Goal: Find specific page/section: Find specific page/section

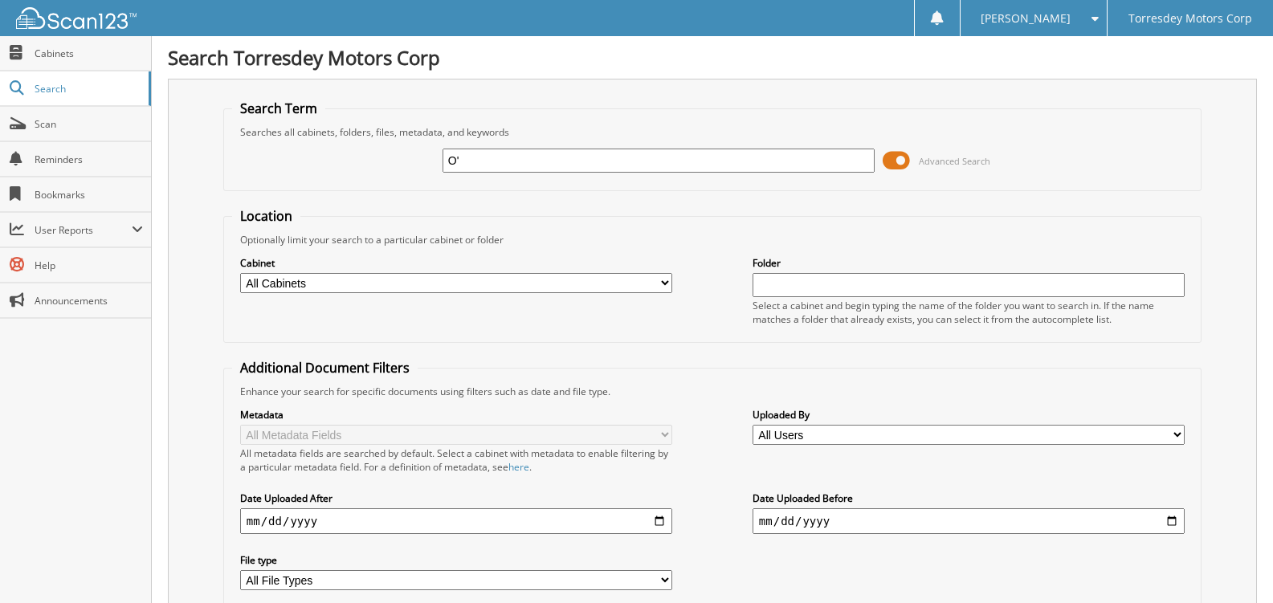
type input "O"
click at [837, 284] on input "text" at bounding box center [969, 285] width 432 height 24
type input "O"
click at [80, 54] on span "Cabinets" at bounding box center [89, 54] width 108 height 14
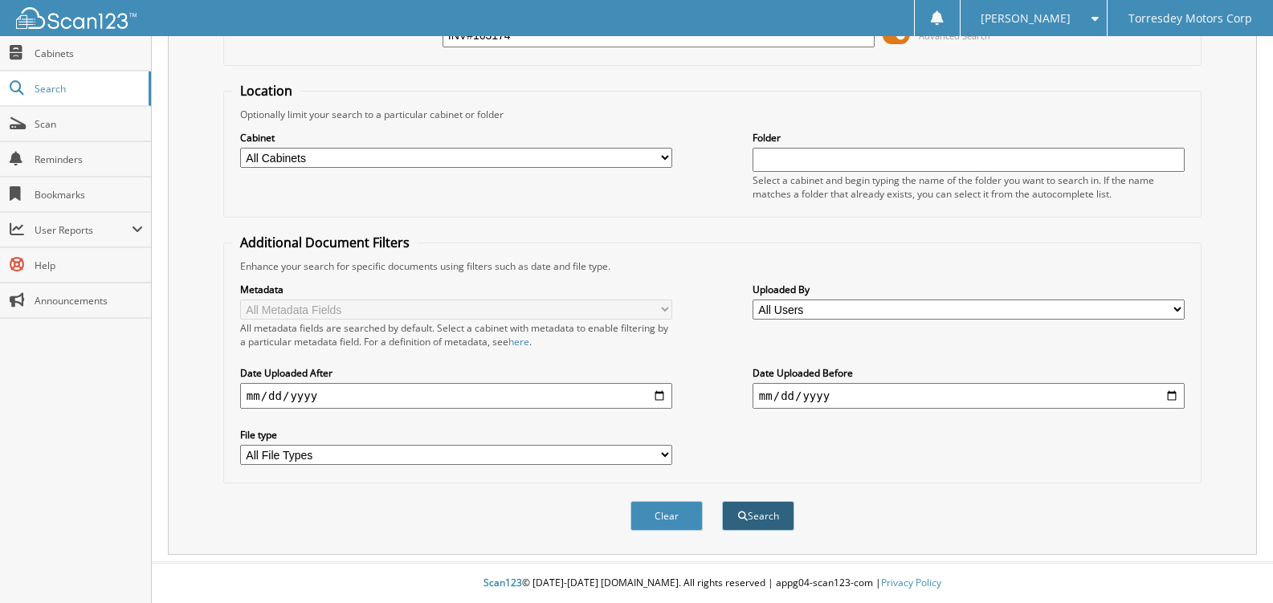
type input "INV#163174"
click at [751, 518] on button "Search" at bounding box center [758, 516] width 72 height 30
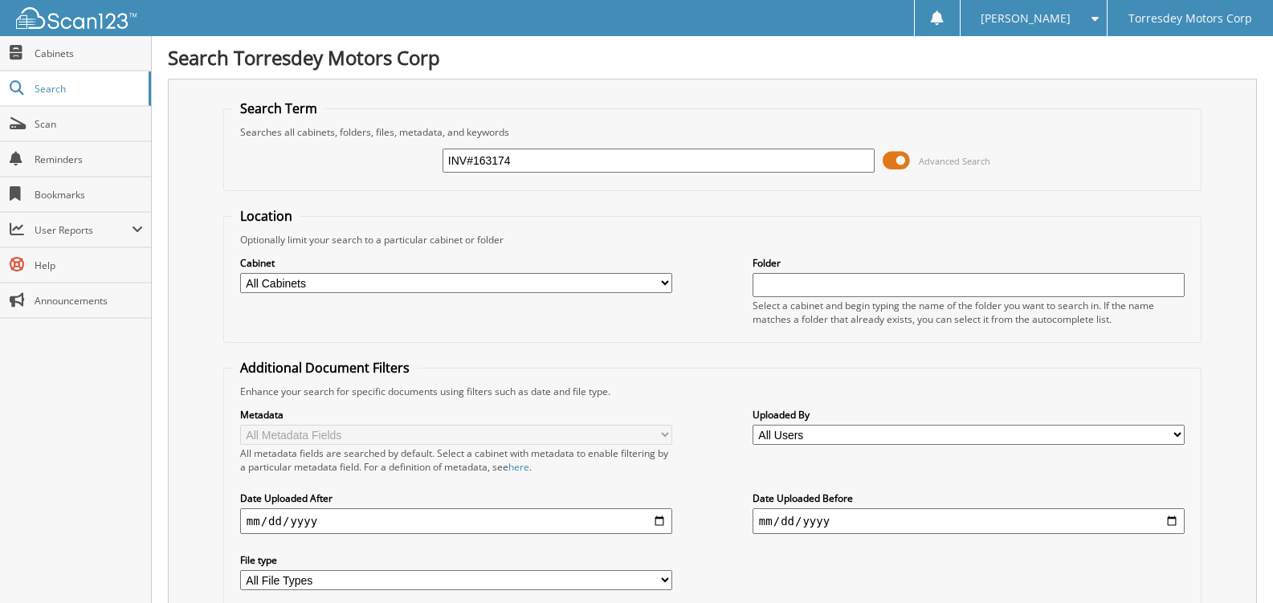
click at [796, 288] on input "text" at bounding box center [969, 285] width 432 height 24
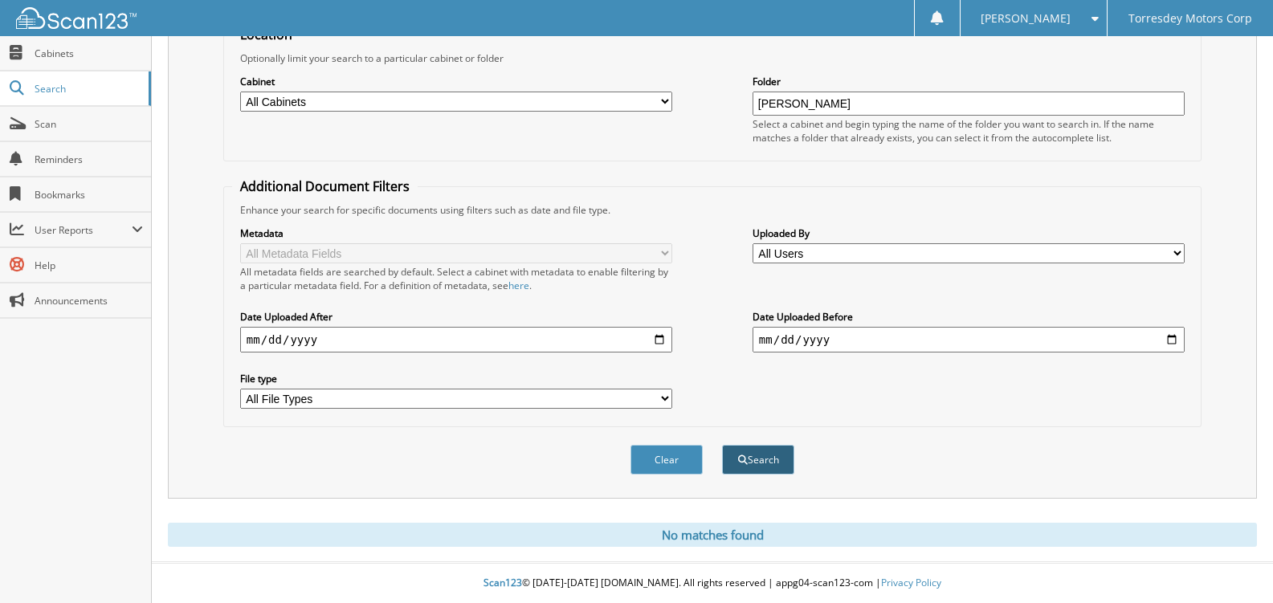
type input "[PERSON_NAME]"
click at [766, 455] on button "Search" at bounding box center [758, 460] width 72 height 30
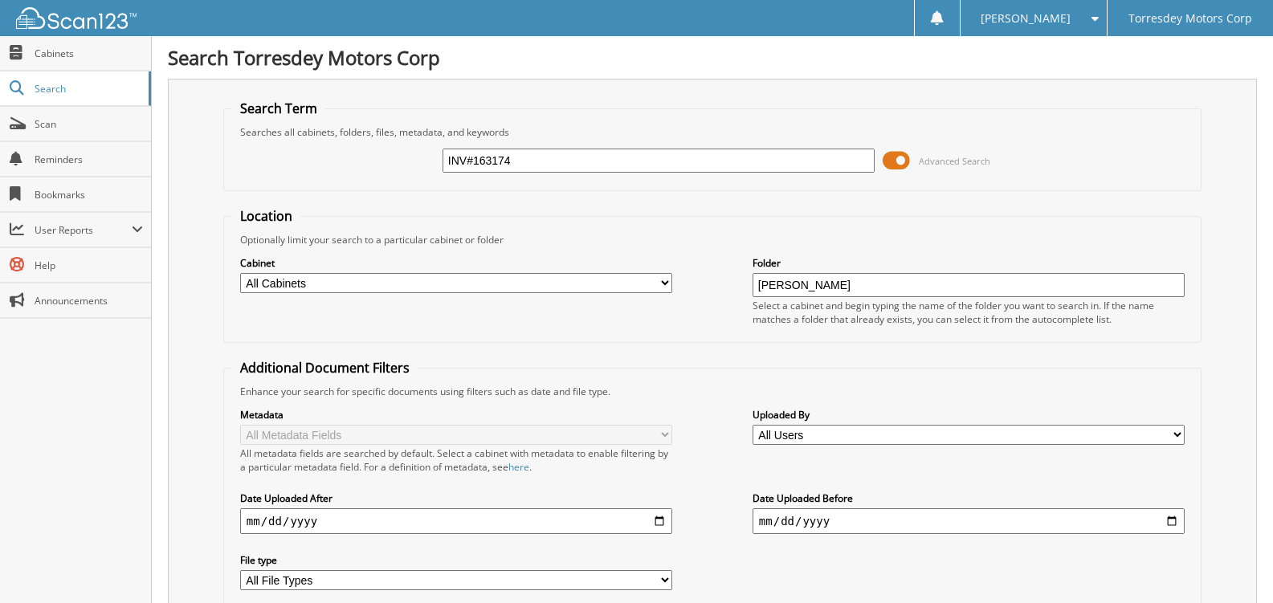
click at [550, 146] on div "INV#163174 Advanced Search" at bounding box center [712, 160] width 961 height 43
drag, startPoint x: 543, startPoint y: 160, endPoint x: 397, endPoint y: 185, distance: 148.3
click at [397, 185] on fieldset "Search Term Searches all cabinets, folders, files, metadata, and keywords INV#1…" at bounding box center [712, 146] width 978 height 92
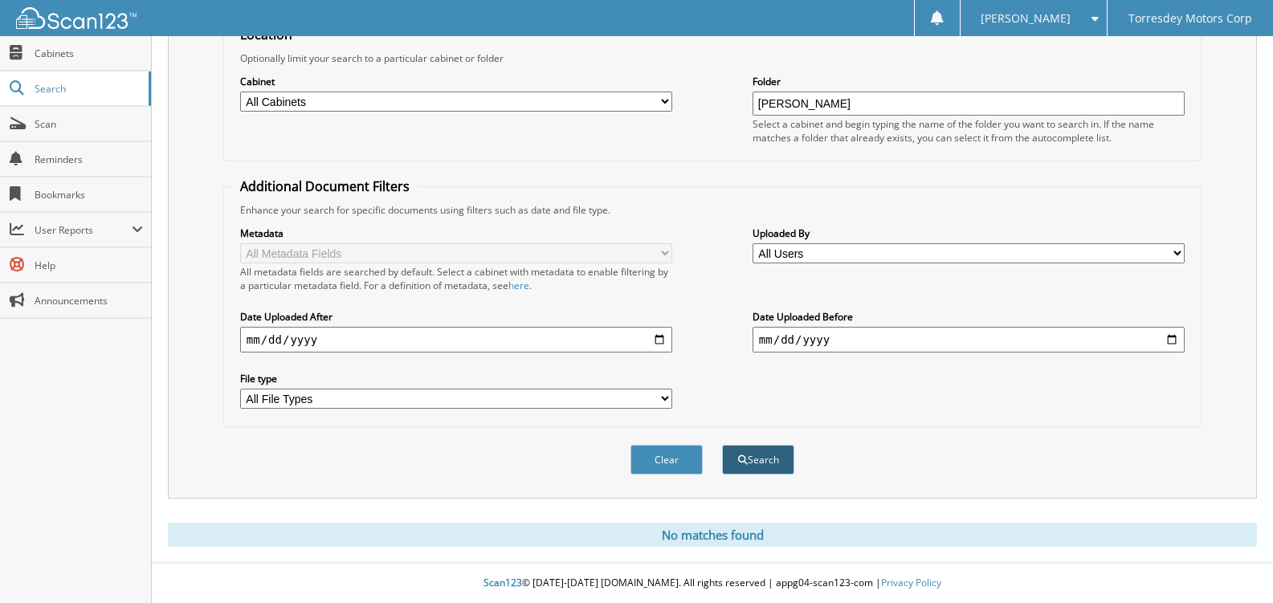
type input "[DATE]"
click at [751, 461] on button "Search" at bounding box center [758, 460] width 72 height 30
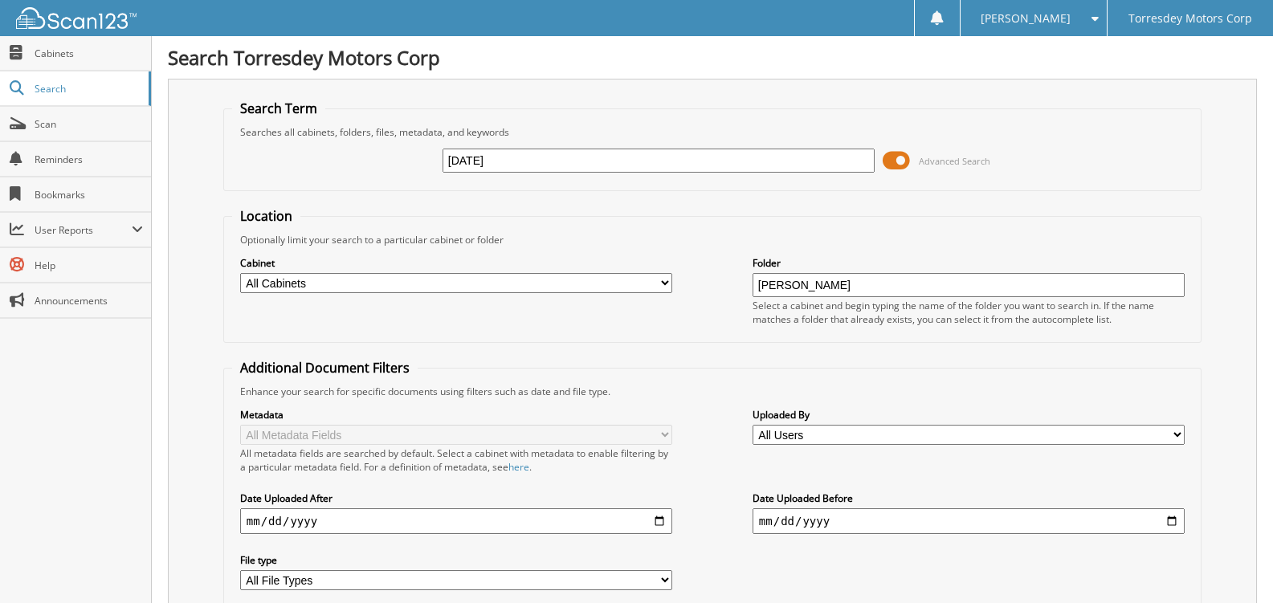
click at [660, 280] on select "All Cabinets ACCOUNTS PAYABLE ACCOUNTS RECEIVABLE CAR DEALS PARTS SERVICE RO" at bounding box center [456, 283] width 432 height 20
select select "21858"
click at [240, 273] on select "All Cabinets ACCOUNTS PAYABLE ACCOUNTS RECEIVABLE CAR DEALS PARTS SERVICE RO" at bounding box center [456, 283] width 432 height 20
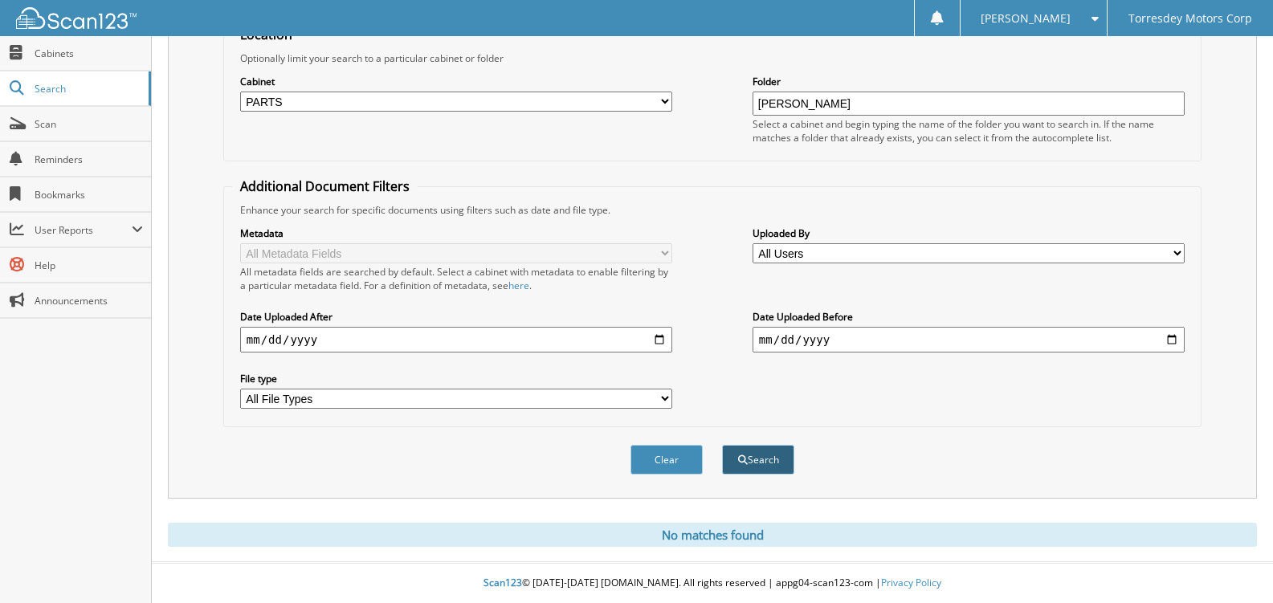
click at [767, 461] on button "Search" at bounding box center [758, 460] width 72 height 30
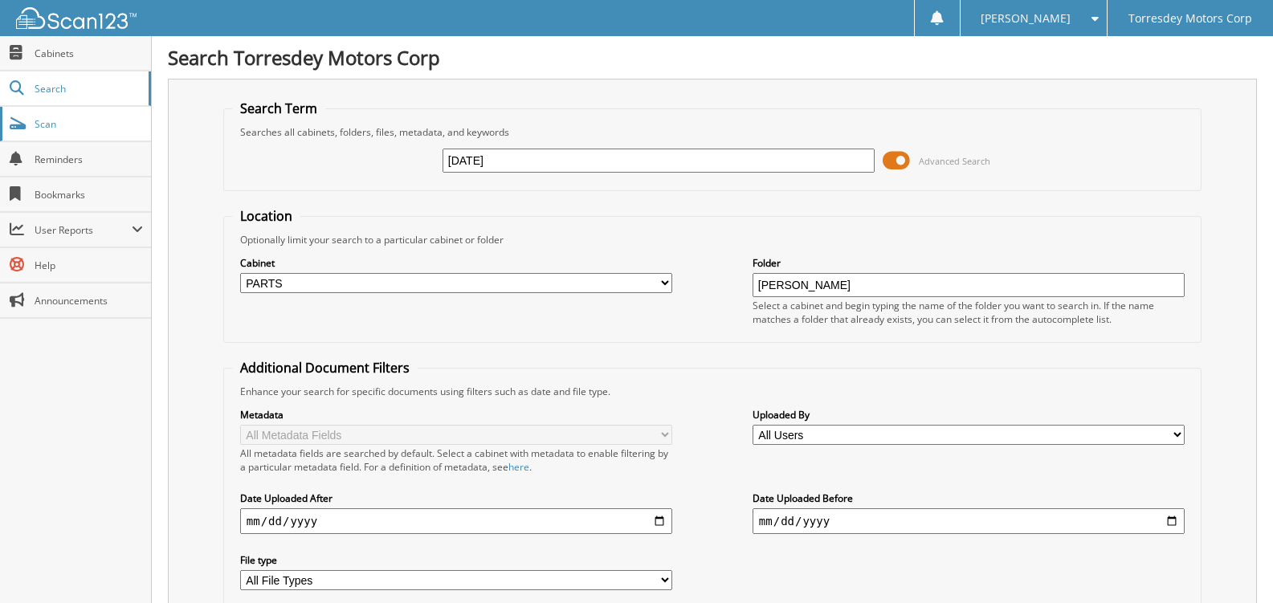
click at [74, 128] on span "Scan" at bounding box center [89, 124] width 108 height 14
